Goal: Task Accomplishment & Management: Complete application form

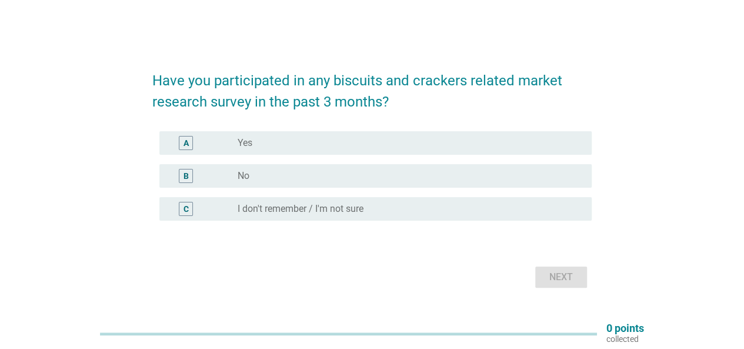
click at [185, 180] on div "B" at bounding box center [185, 175] width 5 height 12
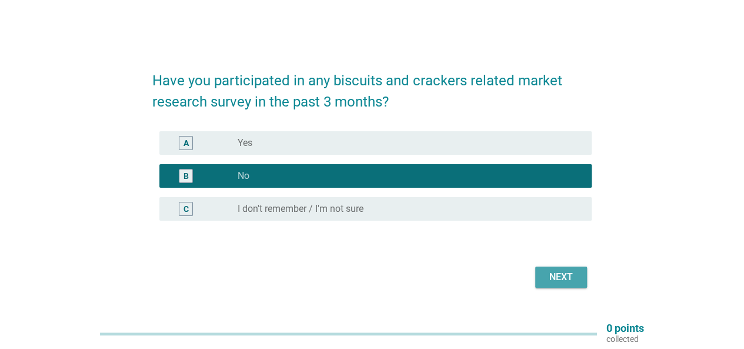
click at [567, 276] on div "Next" at bounding box center [561, 277] width 33 height 14
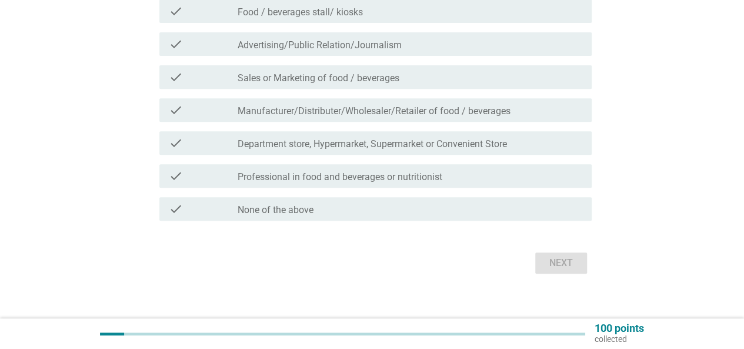
scroll to position [209, 0]
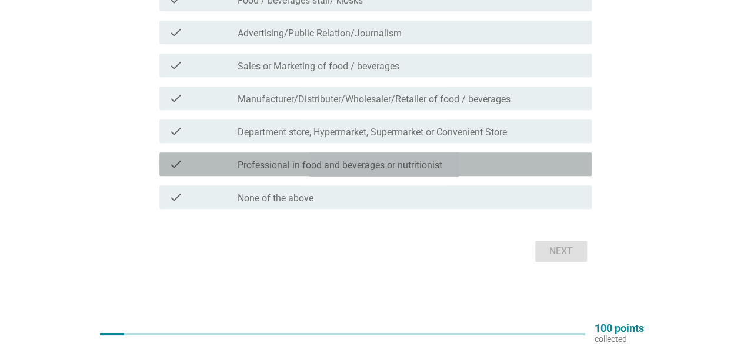
click at [305, 170] on label "Professional in food and beverages or nutritionist" at bounding box center [340, 165] width 205 height 12
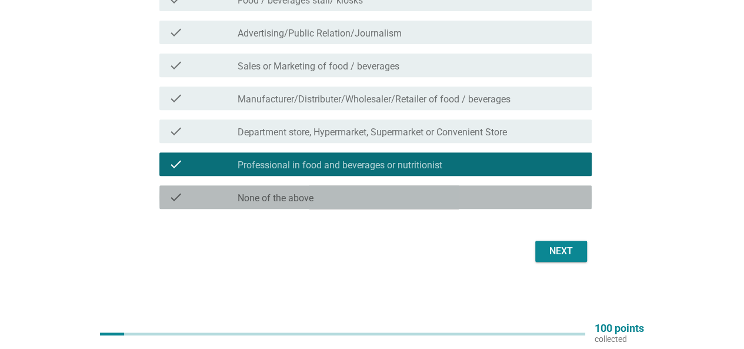
click at [389, 197] on div "check_box_outline_blank None of the above" at bounding box center [410, 197] width 345 height 14
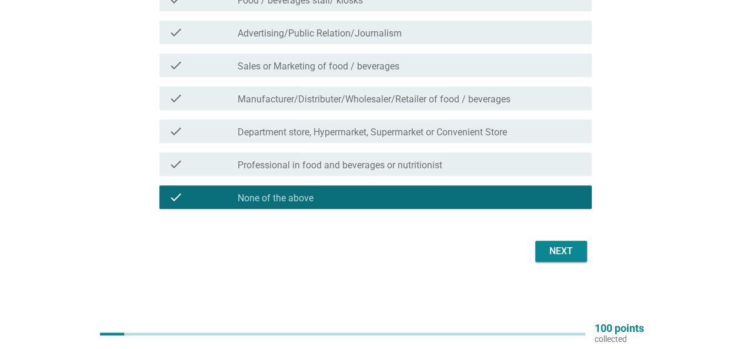
click at [541, 254] on button "Next" at bounding box center [561, 251] width 52 height 21
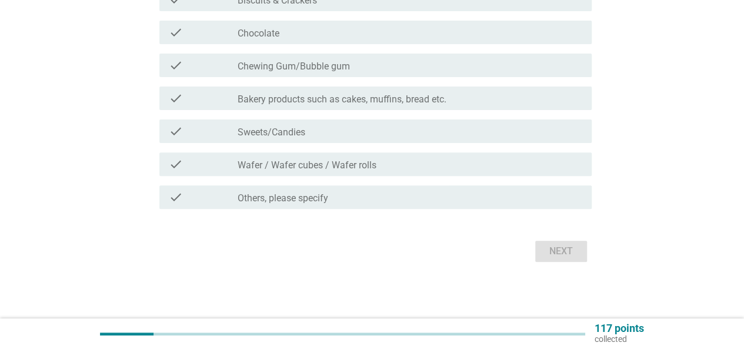
scroll to position [0, 0]
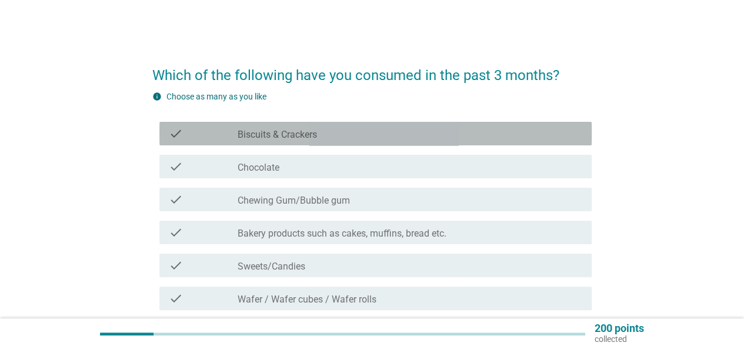
click at [313, 131] on label "Biscuits & Crackers" at bounding box center [277, 135] width 79 height 12
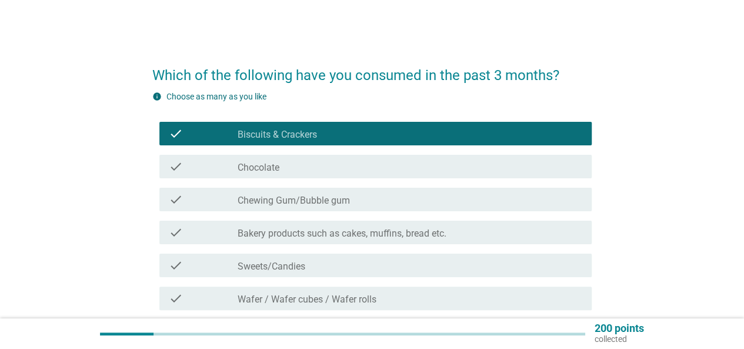
click at [318, 169] on div "check_box_outline_blank Chocolate" at bounding box center [410, 166] width 345 height 14
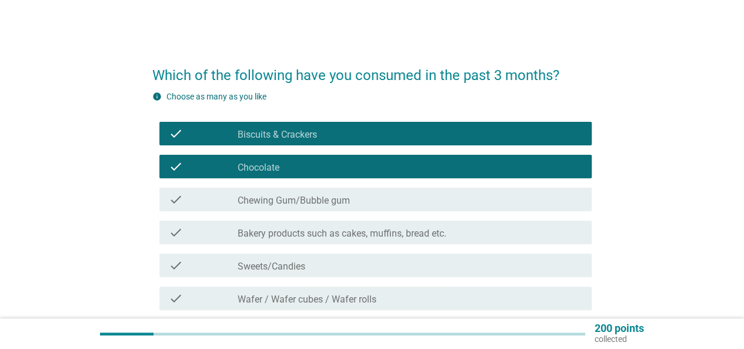
click at [325, 202] on label "Chewing Gum/Bubble gum" at bounding box center [294, 201] width 112 height 12
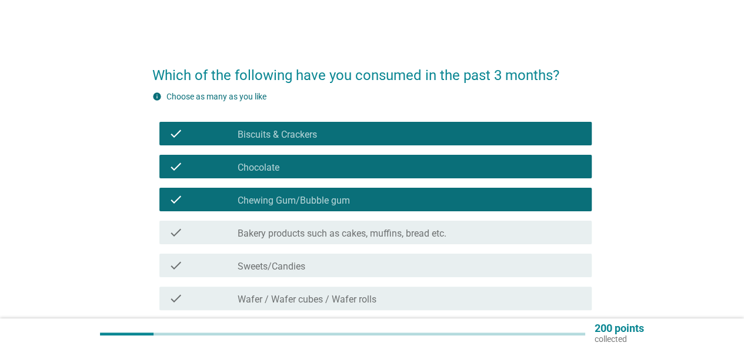
scroll to position [59, 0]
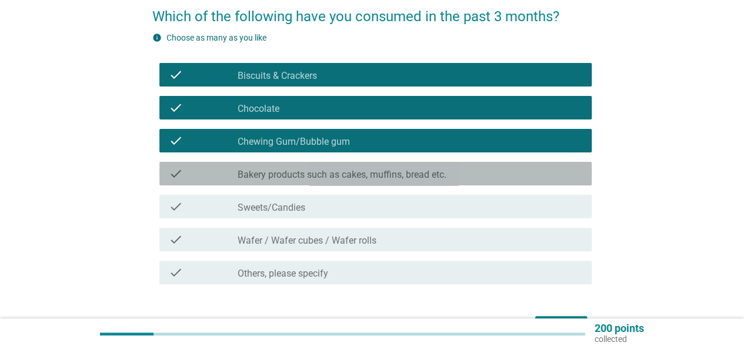
click at [322, 175] on label "Bakery products such as cakes, muffins, bread etc." at bounding box center [342, 175] width 209 height 12
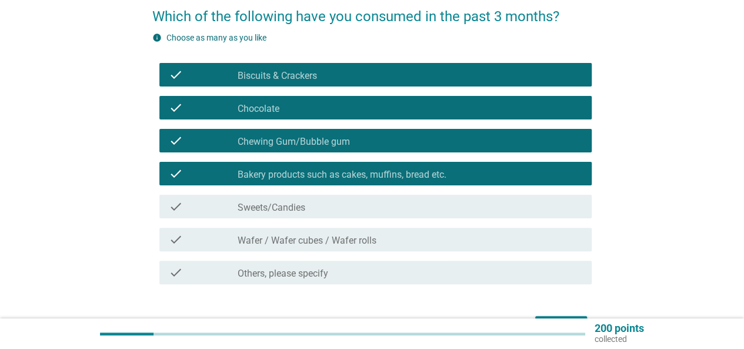
click at [320, 203] on div "check_box_outline_blank Sweets/Candies" at bounding box center [410, 206] width 345 height 14
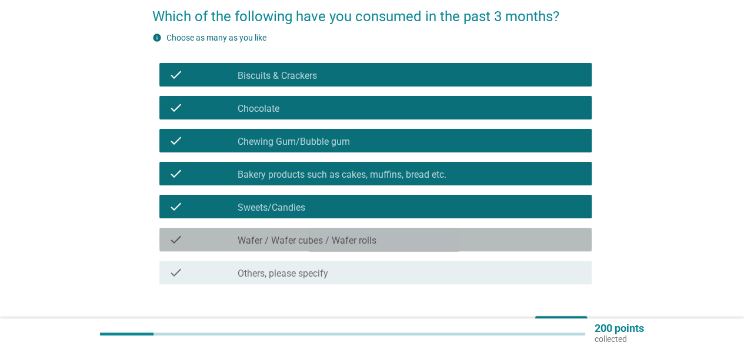
click at [341, 245] on label "Wafer / Wafer cubes / Wafer rolls" at bounding box center [307, 241] width 139 height 12
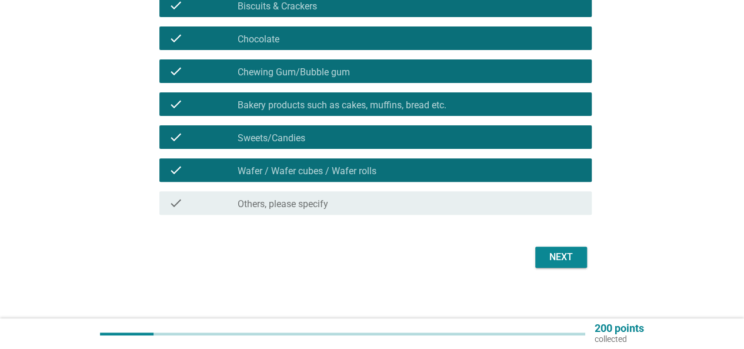
scroll to position [134, 0]
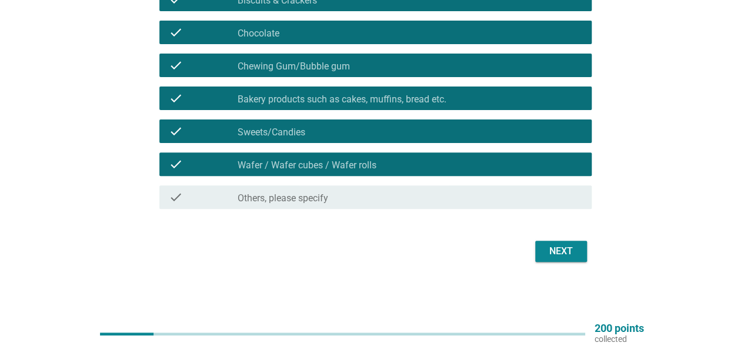
click at [567, 248] on div "Next" at bounding box center [561, 251] width 33 height 14
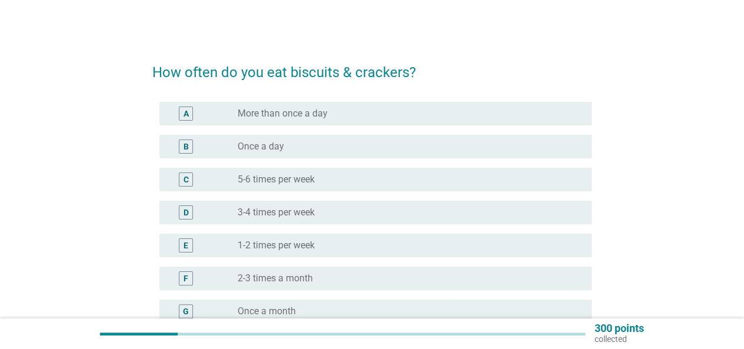
scroll to position [0, 0]
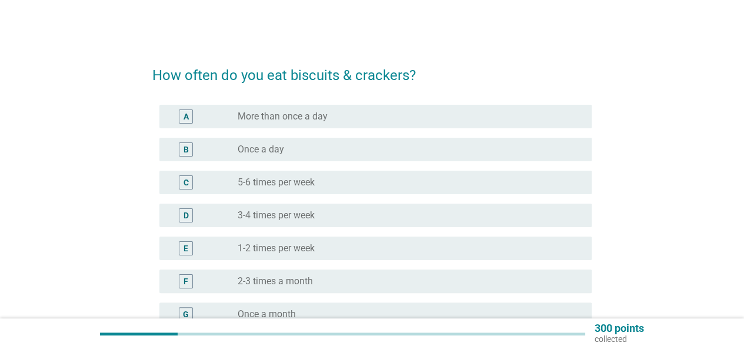
click at [305, 154] on div "radio_button_unchecked Once a day" at bounding box center [405, 150] width 335 height 12
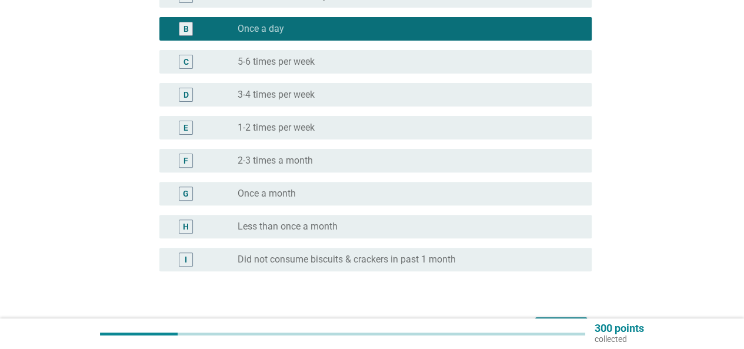
scroll to position [176, 0]
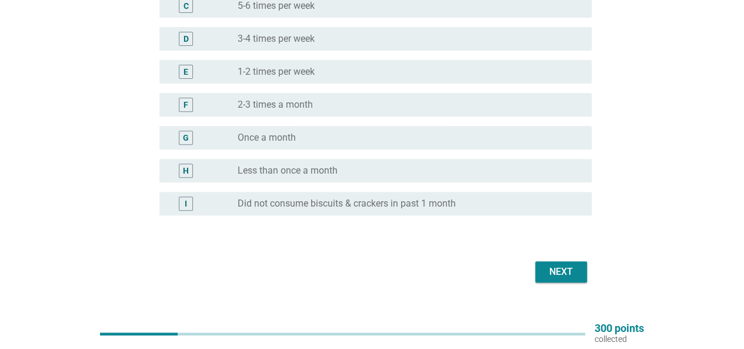
click at [554, 269] on div "Next" at bounding box center [561, 272] width 33 height 14
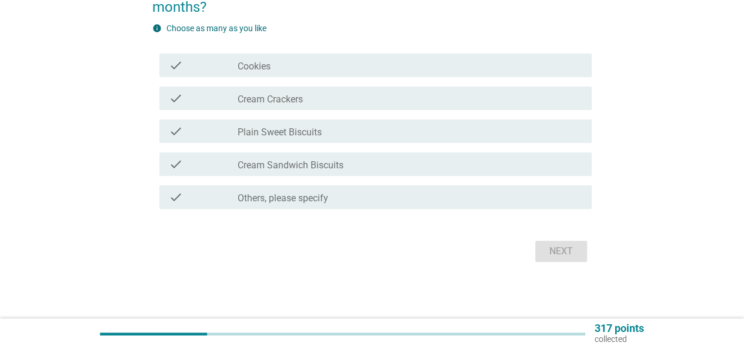
scroll to position [0, 0]
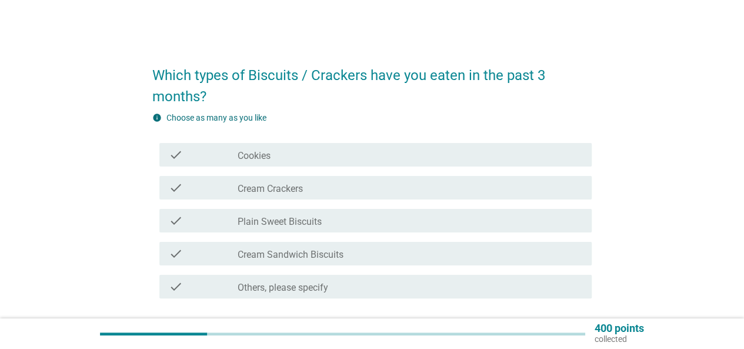
click at [223, 156] on div "check" at bounding box center [203, 155] width 69 height 14
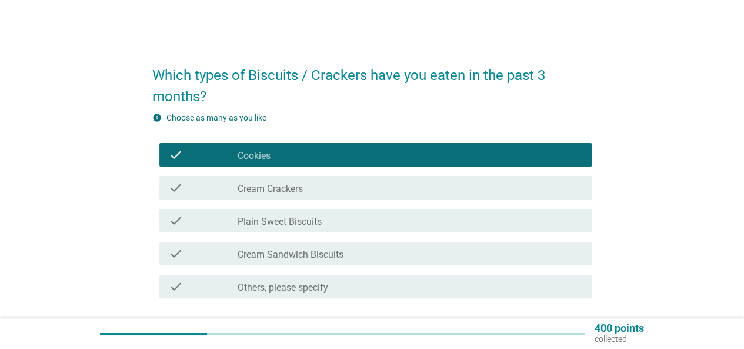
click at [232, 192] on div "check" at bounding box center [203, 188] width 69 height 14
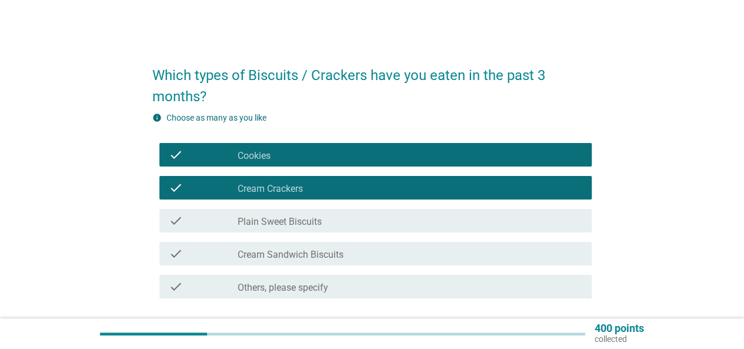
click at [241, 223] on label "Plain Sweet Biscuits" at bounding box center [280, 222] width 84 height 12
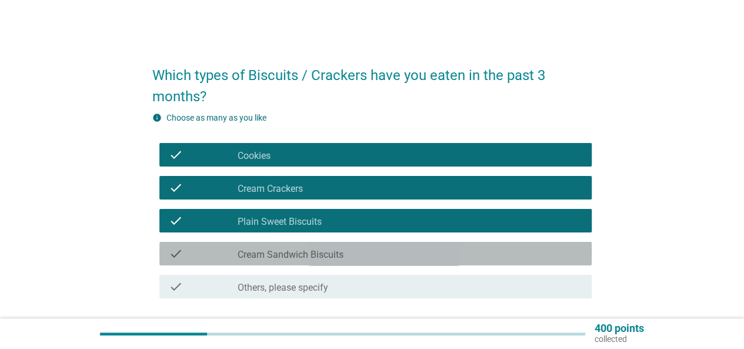
click at [249, 248] on div "check_box_outline_blank Cream Sandwich Biscuits" at bounding box center [410, 253] width 345 height 14
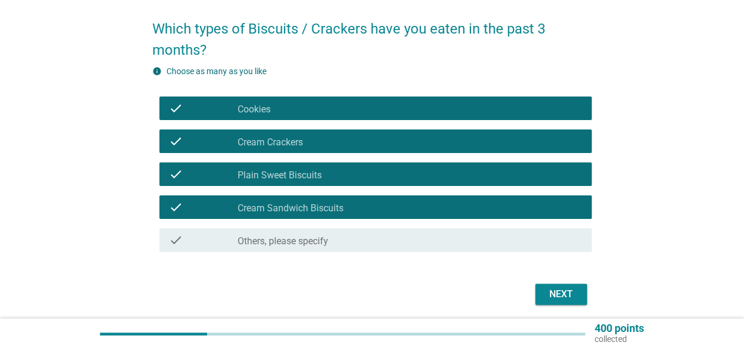
scroll to position [89, 0]
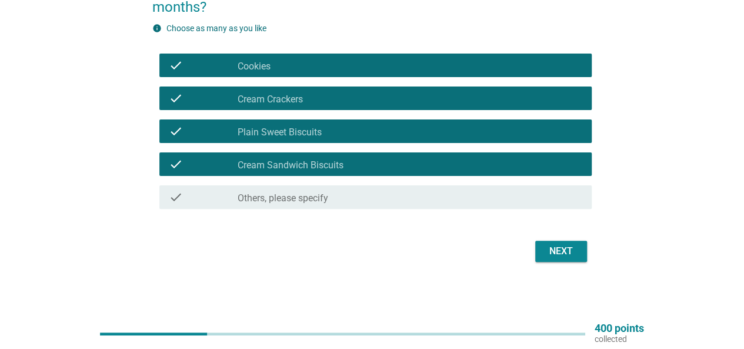
click at [556, 252] on div "Next" at bounding box center [561, 251] width 33 height 14
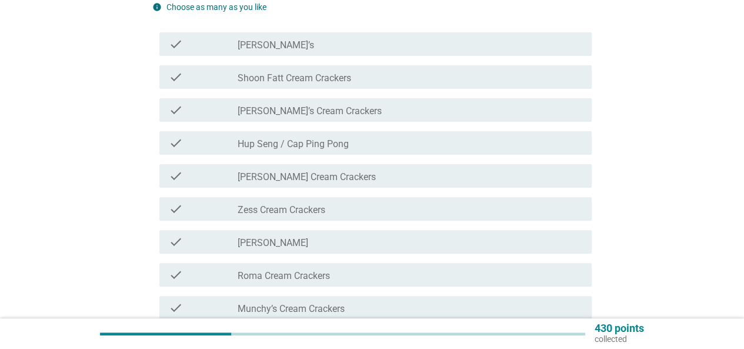
scroll to position [0, 0]
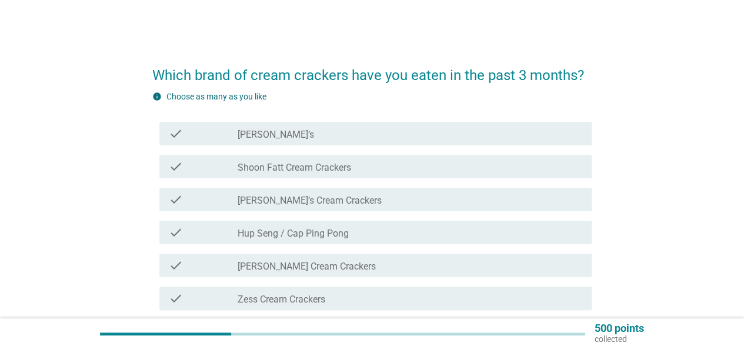
click at [301, 139] on div "check_box_outline_blank [PERSON_NAME]’s" at bounding box center [410, 133] width 345 height 14
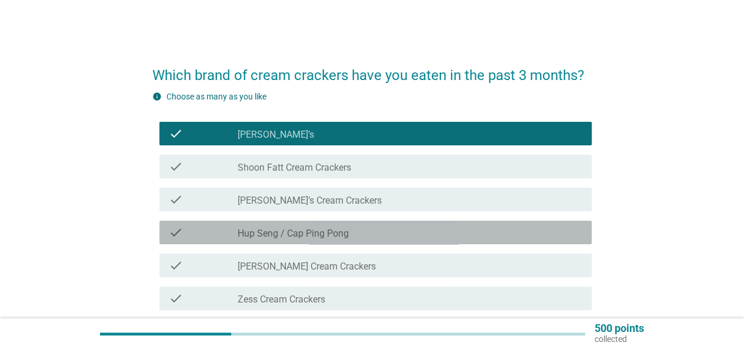
click at [320, 236] on label "Hup Seng / Cap Ping Pong" at bounding box center [293, 234] width 111 height 12
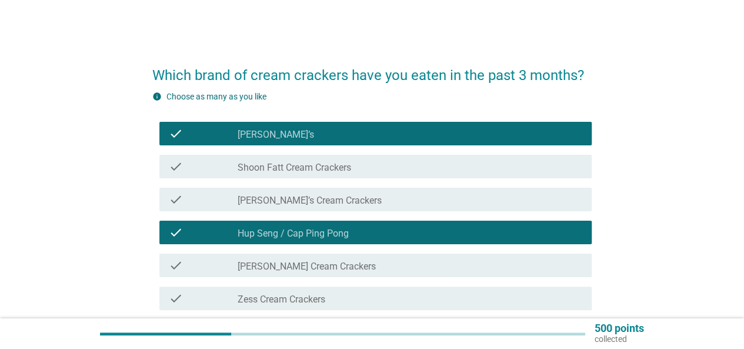
click at [316, 258] on div "check check_box_outline_blank [PERSON_NAME] Cream Crackers" at bounding box center [375, 265] width 432 height 24
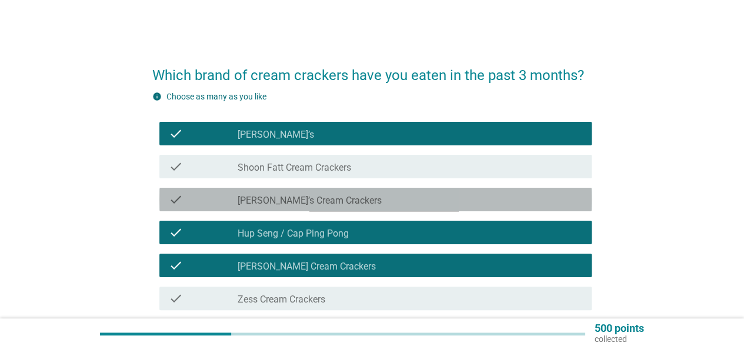
click at [302, 202] on label "[PERSON_NAME]’s Cream Crackers" at bounding box center [310, 201] width 144 height 12
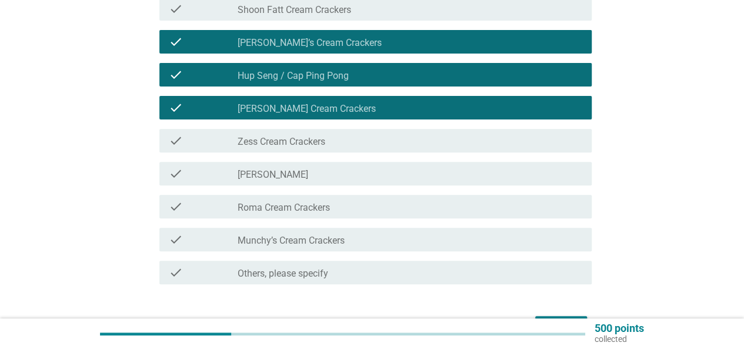
scroll to position [176, 0]
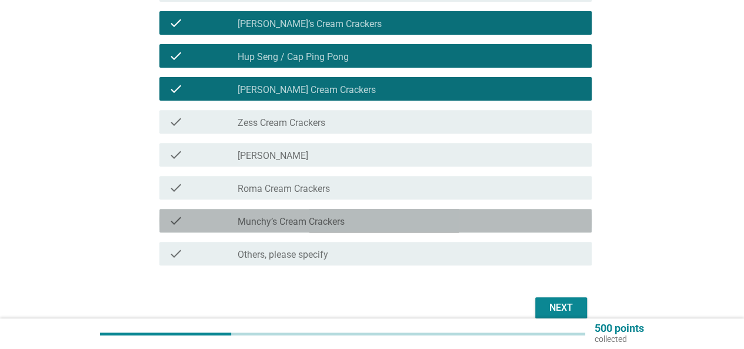
click at [331, 224] on label "Munchy’s Cream Crackers" at bounding box center [291, 222] width 107 height 12
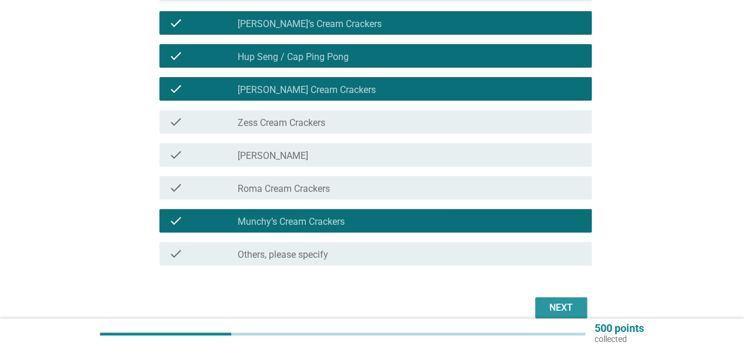
click at [554, 309] on div "Next" at bounding box center [561, 308] width 33 height 14
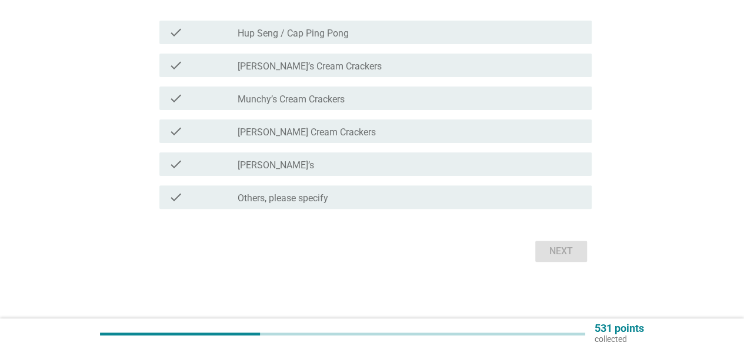
scroll to position [0, 0]
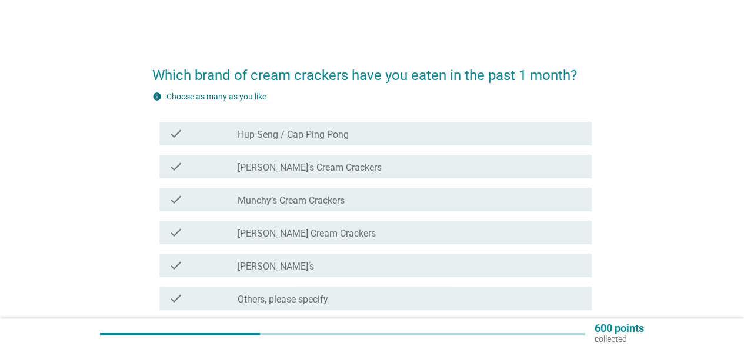
click at [334, 136] on label "Hup Seng / Cap Ping Pong" at bounding box center [293, 135] width 111 height 12
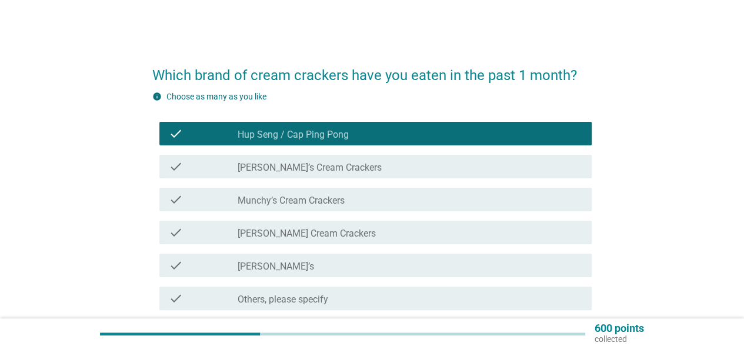
click at [331, 160] on div "check_box_outline_blank [PERSON_NAME]’s Cream Crackers" at bounding box center [410, 166] width 345 height 14
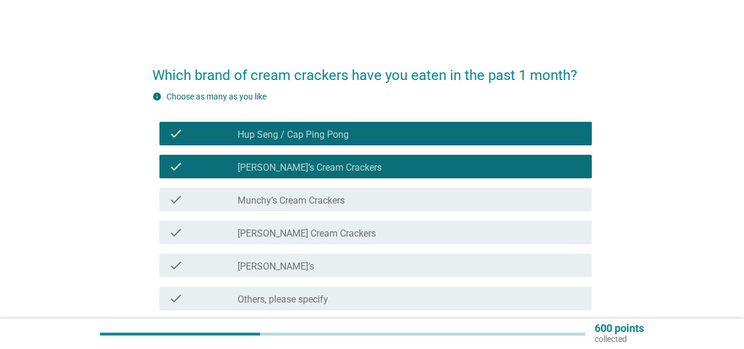
click at [336, 193] on div "check_box_outline_blank Munchy’s Cream Crackers" at bounding box center [410, 199] width 345 height 14
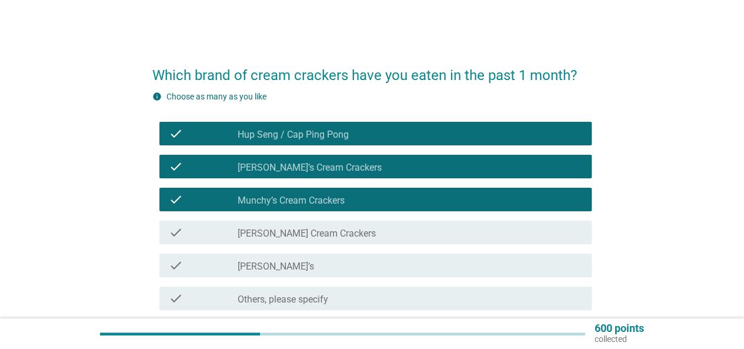
click at [349, 228] on div "check_box_outline_blank [PERSON_NAME] Cream Crackers" at bounding box center [410, 232] width 345 height 14
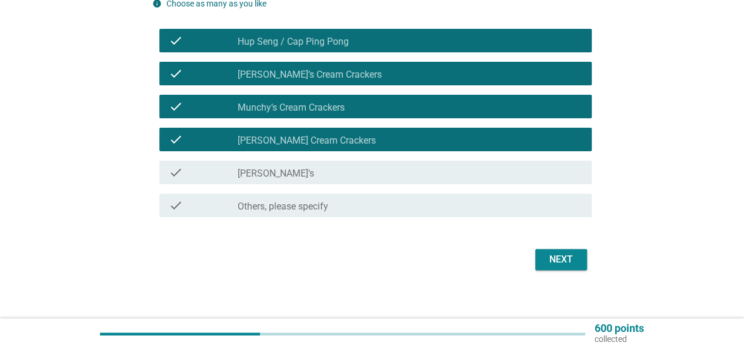
scroll to position [101, 0]
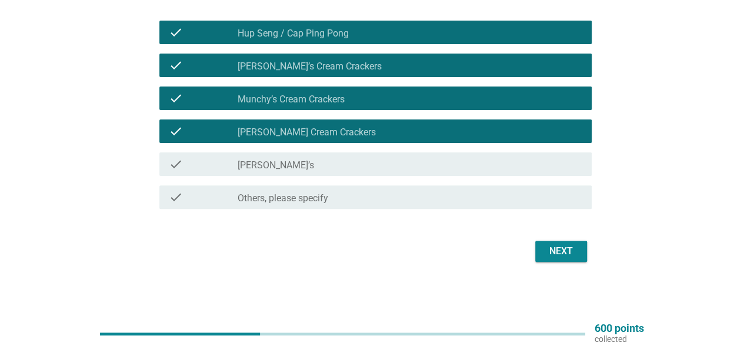
click at [562, 252] on div "Next" at bounding box center [561, 251] width 33 height 14
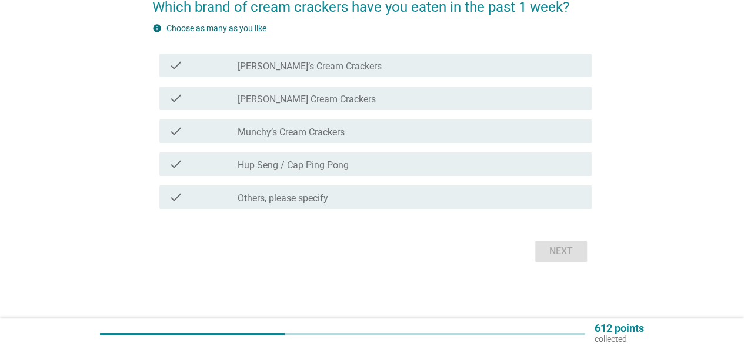
scroll to position [0, 0]
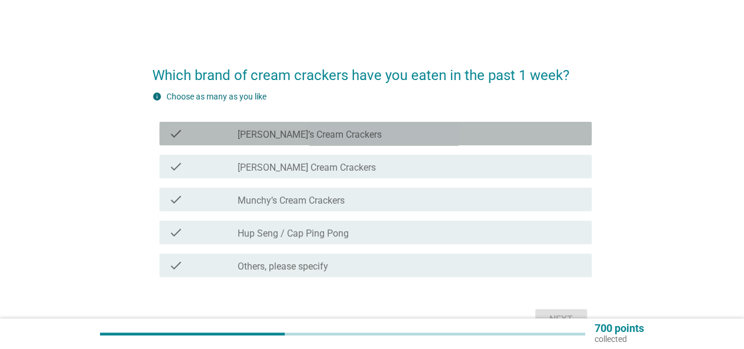
click at [332, 131] on label "[PERSON_NAME]’s Cream Crackers" at bounding box center [310, 135] width 144 height 12
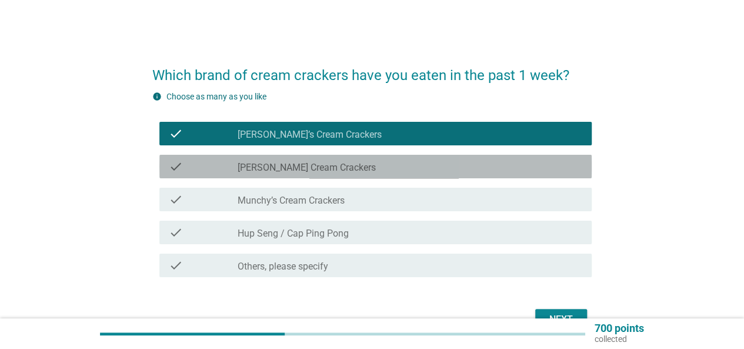
click at [331, 165] on label "[PERSON_NAME] Cream Crackers" at bounding box center [307, 168] width 138 height 12
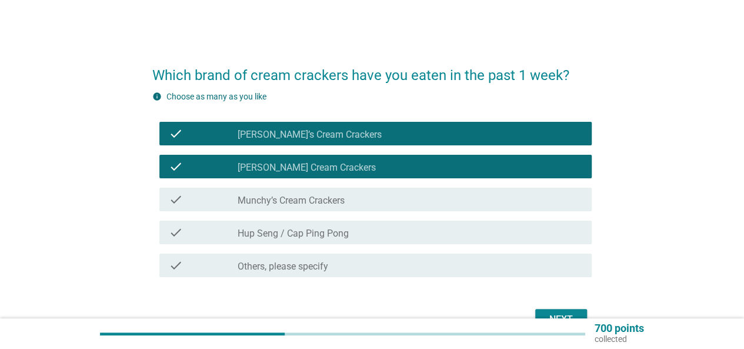
click at [333, 189] on div "check check_box_outline_blank Munchy’s Cream Crackers" at bounding box center [375, 200] width 432 height 24
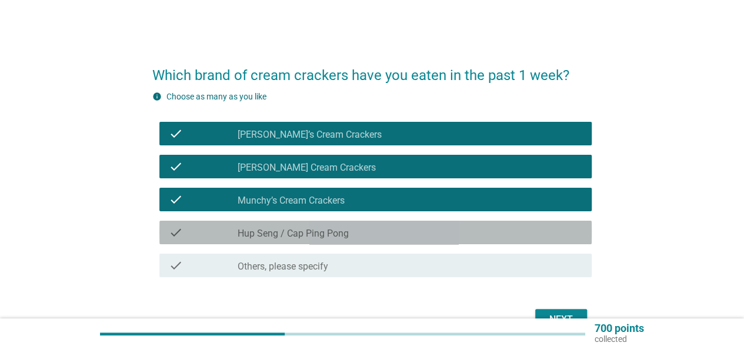
click at [342, 231] on label "Hup Seng / Cap Ping Pong" at bounding box center [293, 234] width 111 height 12
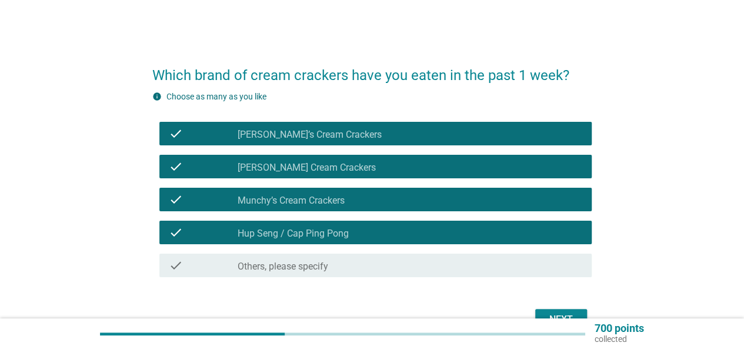
click at [547, 310] on button "Next" at bounding box center [561, 319] width 52 height 21
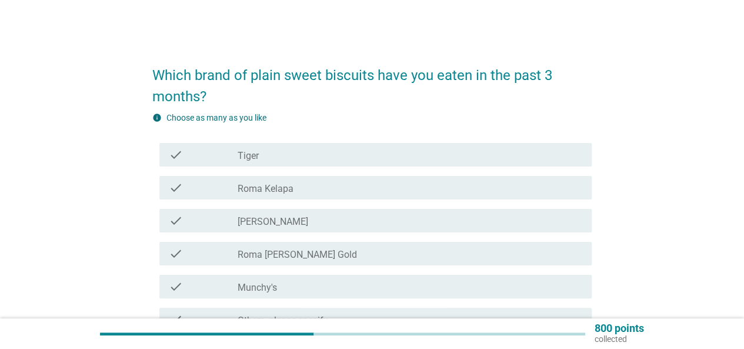
scroll to position [59, 0]
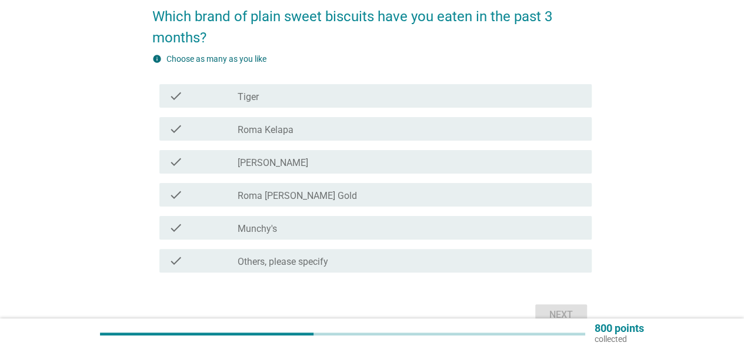
click at [289, 91] on div "check_box_outline_blank Tiger" at bounding box center [410, 96] width 345 height 14
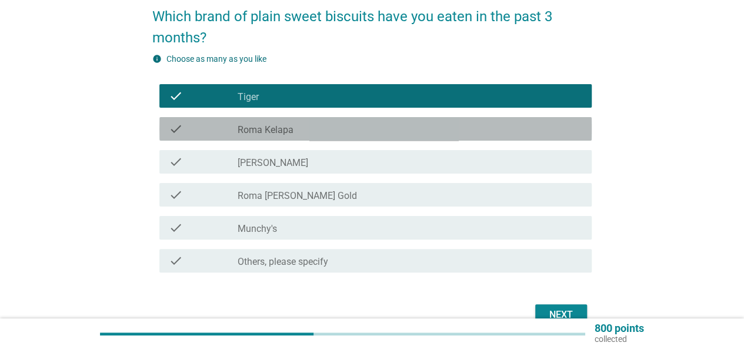
click at [297, 125] on div "check_box_outline_blank [GEOGRAPHIC_DATA] Kelapa" at bounding box center [410, 129] width 345 height 14
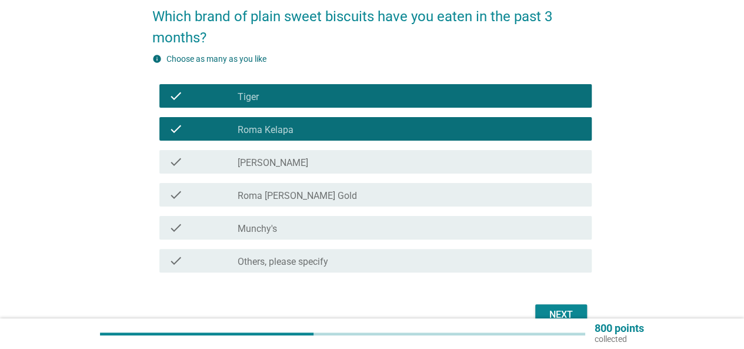
click at [332, 198] on div "check_box_outline_blank Roma [PERSON_NAME] Gold" at bounding box center [410, 195] width 345 height 14
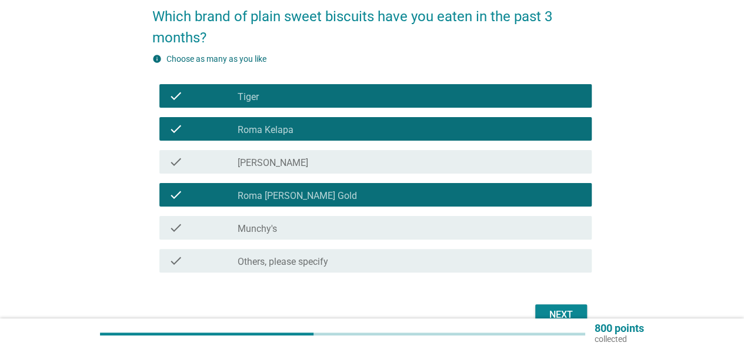
click at [569, 312] on div "Next" at bounding box center [561, 315] width 33 height 14
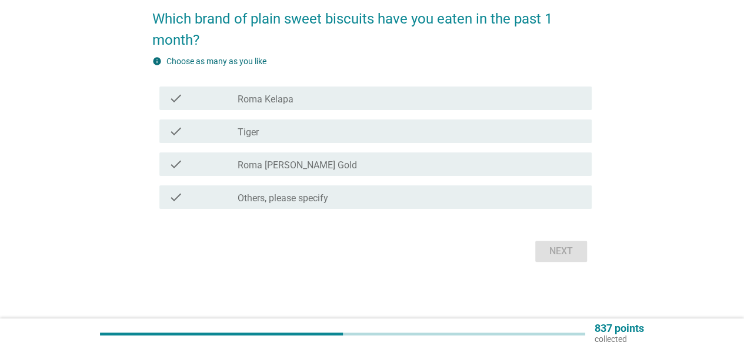
scroll to position [0, 0]
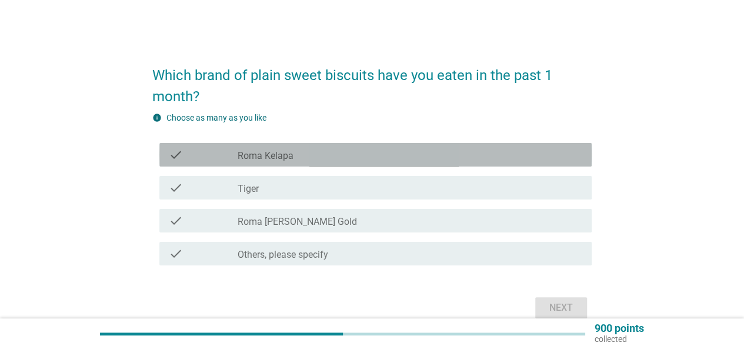
click at [402, 155] on div "check_box_outline_blank [GEOGRAPHIC_DATA] Kelapa" at bounding box center [410, 155] width 345 height 14
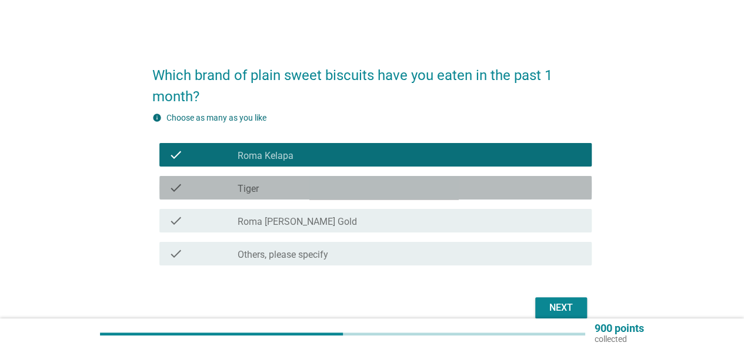
click at [401, 185] on div "check_box_outline_blank Tiger" at bounding box center [410, 188] width 345 height 14
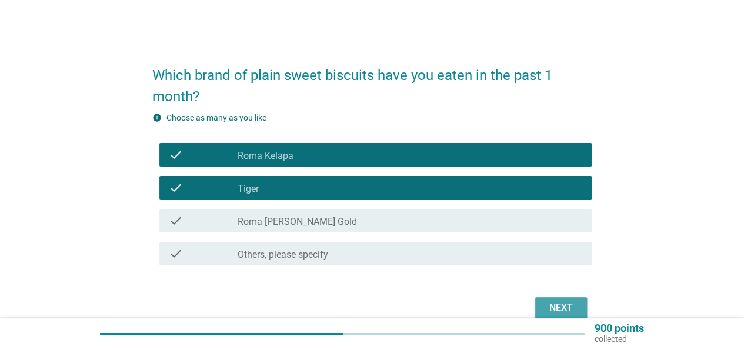
click at [562, 305] on div "Next" at bounding box center [561, 308] width 33 height 14
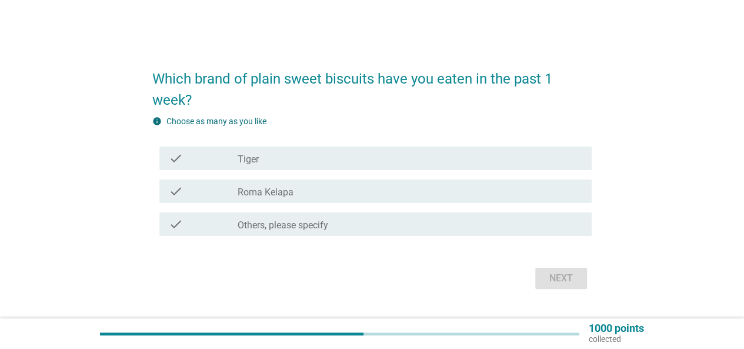
click at [303, 164] on div "check_box Tiger" at bounding box center [410, 158] width 345 height 14
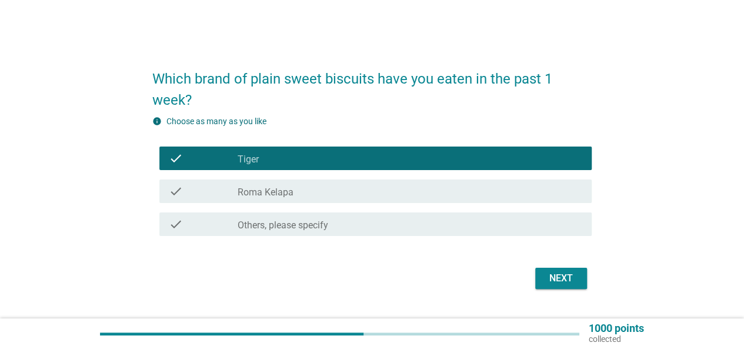
click at [538, 279] on button "Next" at bounding box center [561, 278] width 52 height 21
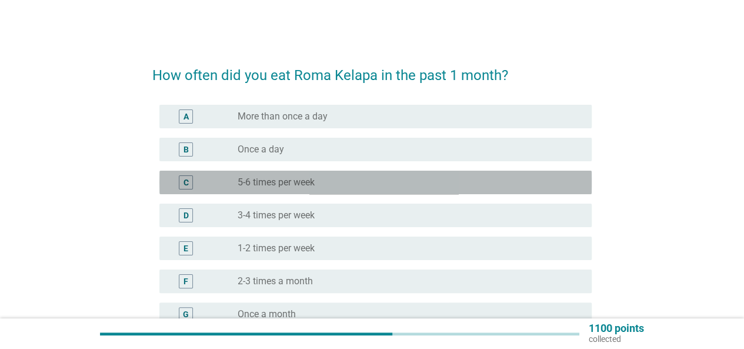
click at [305, 185] on label "5-6 times per week" at bounding box center [276, 182] width 77 height 12
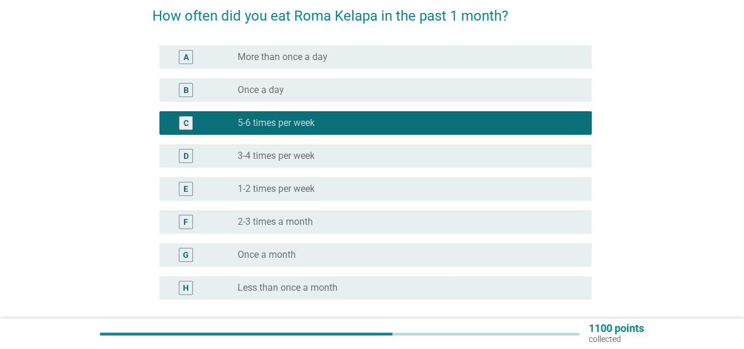
scroll to position [118, 0]
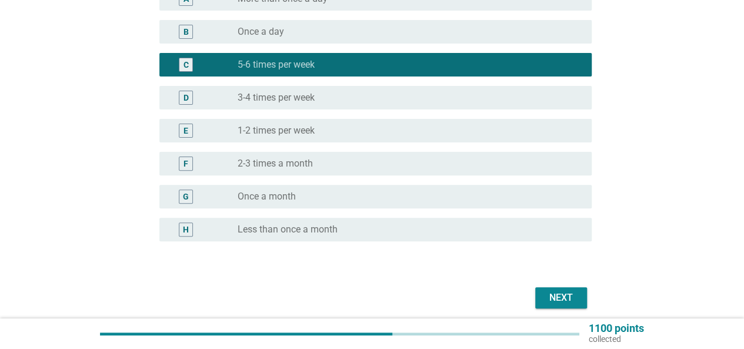
click at [585, 302] on button "Next" at bounding box center [561, 297] width 52 height 21
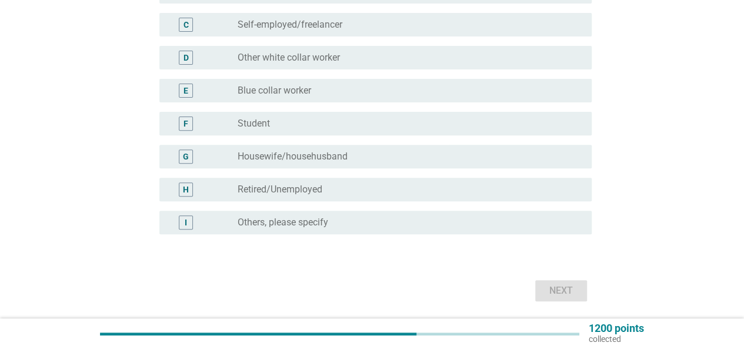
scroll to position [176, 0]
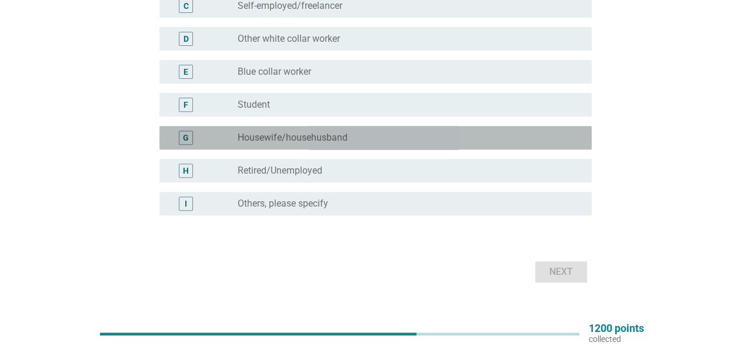
click at [367, 137] on div "radio_button_unchecked Housewife/househusband" at bounding box center [405, 138] width 335 height 12
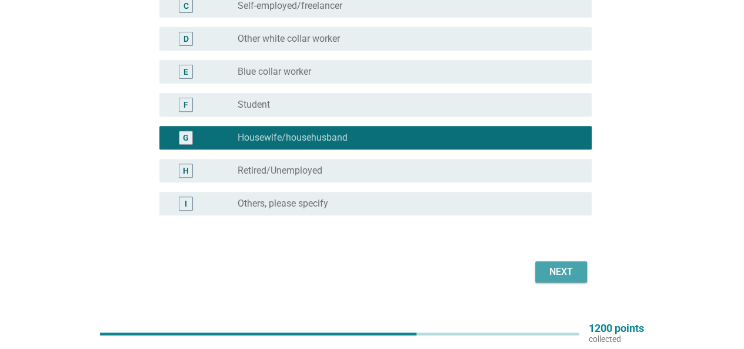
click at [576, 271] on div "Next" at bounding box center [561, 272] width 33 height 14
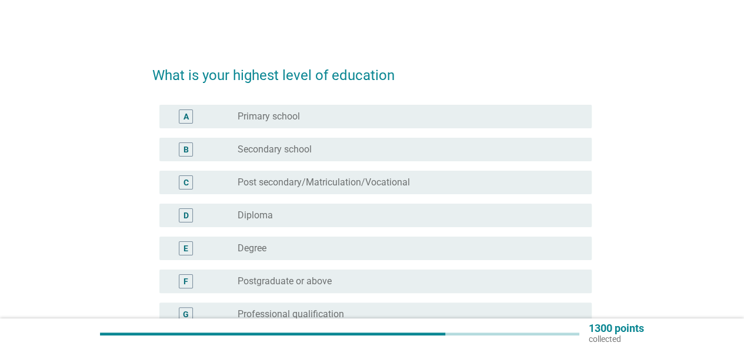
scroll to position [59, 0]
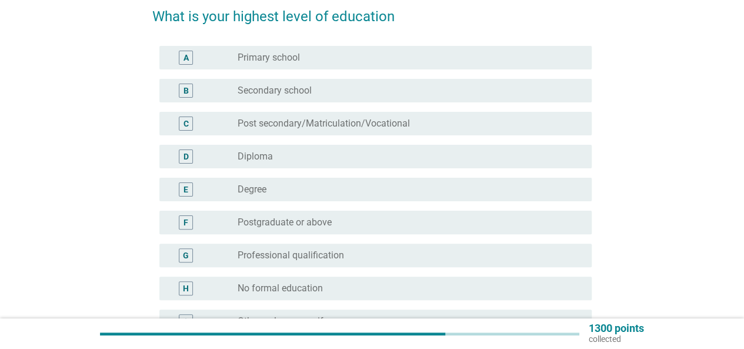
click at [389, 187] on div "radio_button_unchecked Degree" at bounding box center [405, 189] width 335 height 12
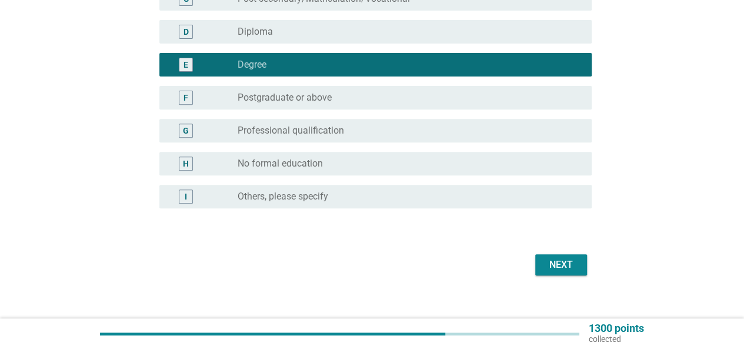
scroll to position [196, 0]
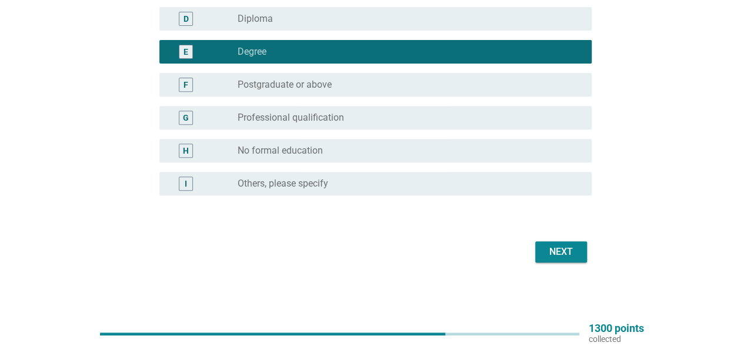
click at [565, 251] on div "Next" at bounding box center [561, 252] width 33 height 14
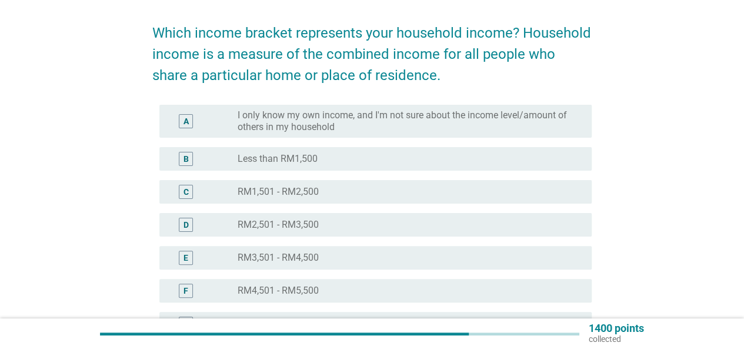
scroll to position [59, 0]
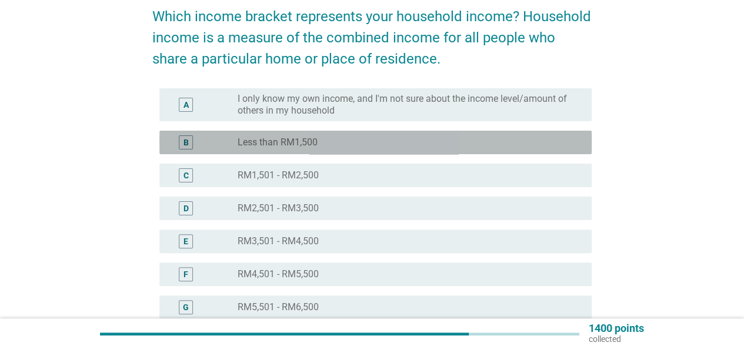
click at [368, 139] on div "radio_button_unchecked Less than RM1,500" at bounding box center [405, 142] width 335 height 12
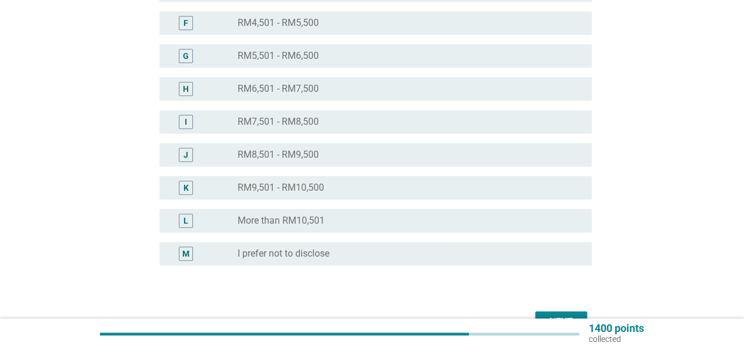
scroll to position [353, 0]
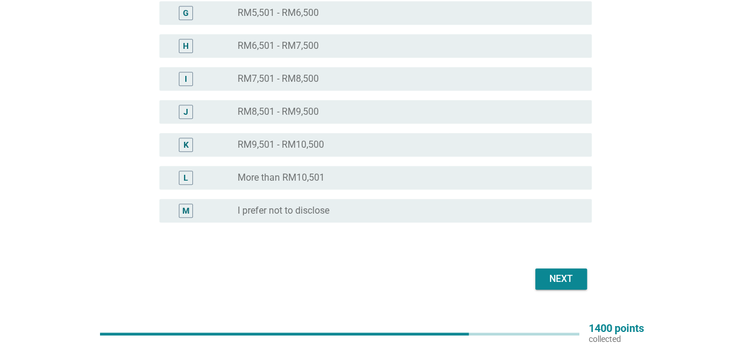
click at [563, 272] on div "Next" at bounding box center [561, 279] width 33 height 14
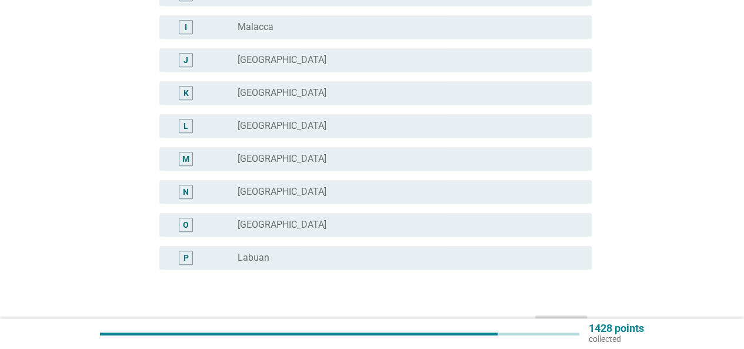
scroll to position [0, 0]
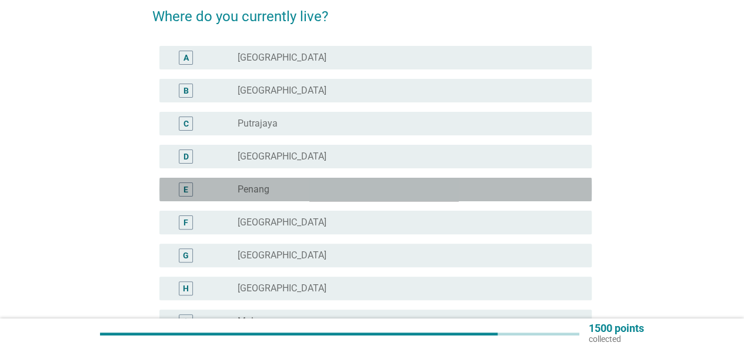
click at [333, 182] on div "E radio_button_unchecked Penang" at bounding box center [375, 190] width 432 height 24
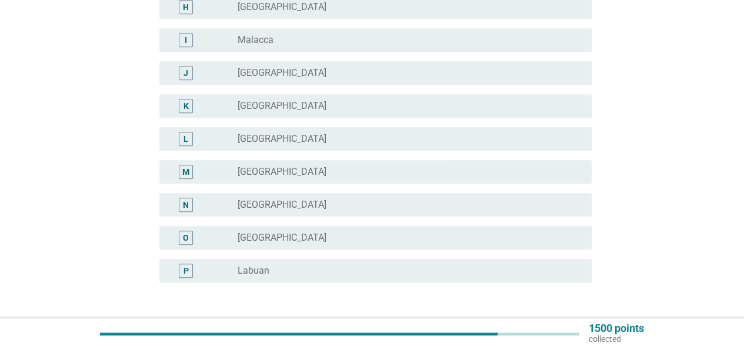
scroll to position [412, 0]
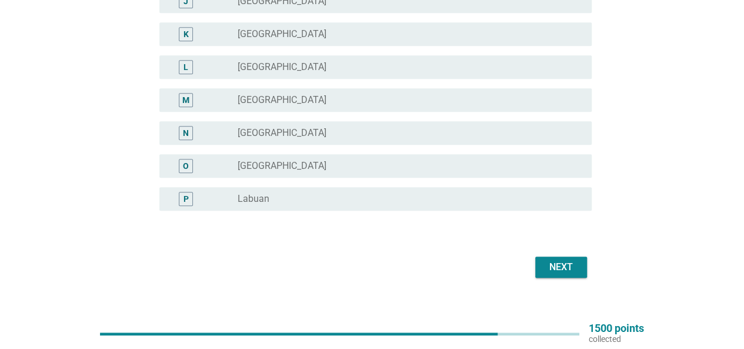
click at [553, 263] on div "Next" at bounding box center [561, 267] width 33 height 14
